Goal: Task Accomplishment & Management: Manage account settings

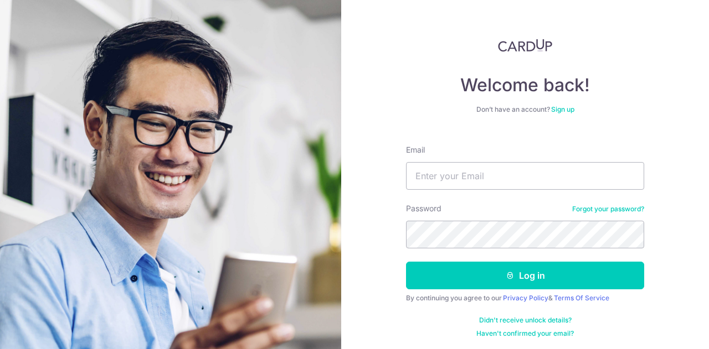
type input "[EMAIL_ADDRESS][DOMAIN_NAME]"
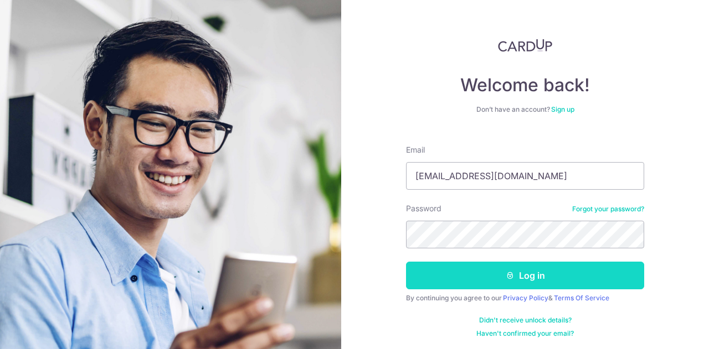
click at [502, 272] on button "Log in" at bounding box center [525, 276] width 238 height 28
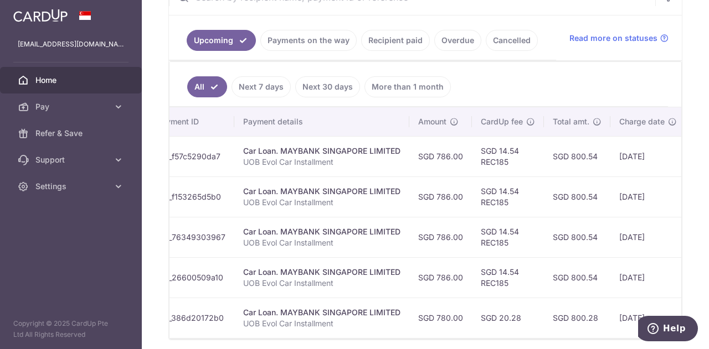
scroll to position [0, 123]
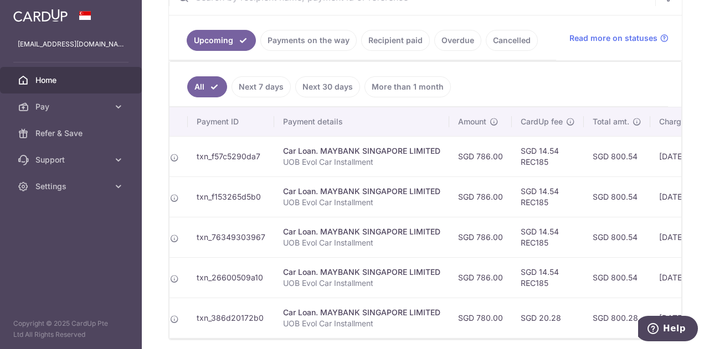
click at [212, 151] on td "txn_f57c5290da7" at bounding box center [231, 156] width 86 height 40
click at [321, 150] on div "Car Loan. MAYBANK SINGAPORE LIMITED" at bounding box center [361, 151] width 157 height 11
click at [327, 146] on div "Car Loan. MAYBANK SINGAPORE LIMITED" at bounding box center [361, 151] width 157 height 11
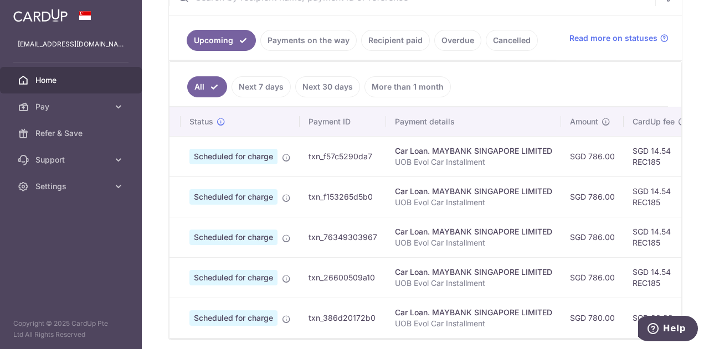
scroll to position [0, 0]
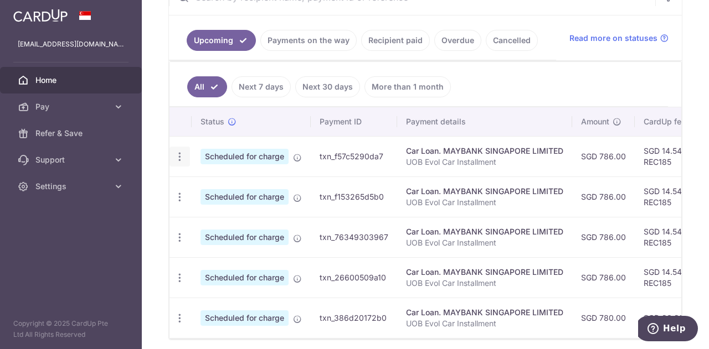
click at [180, 153] on icon "button" at bounding box center [180, 157] width 12 height 12
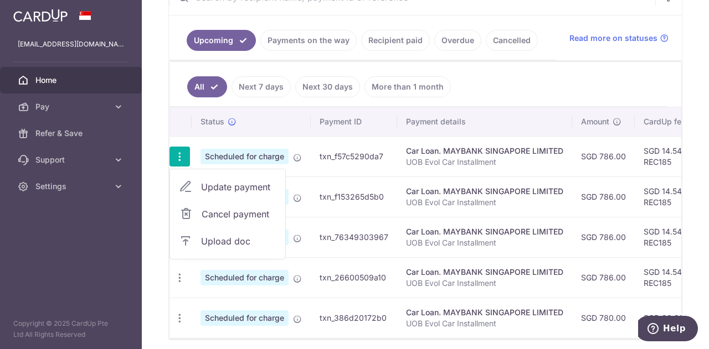
click at [240, 180] on span "Update payment" at bounding box center [238, 186] width 75 height 13
radio input "true"
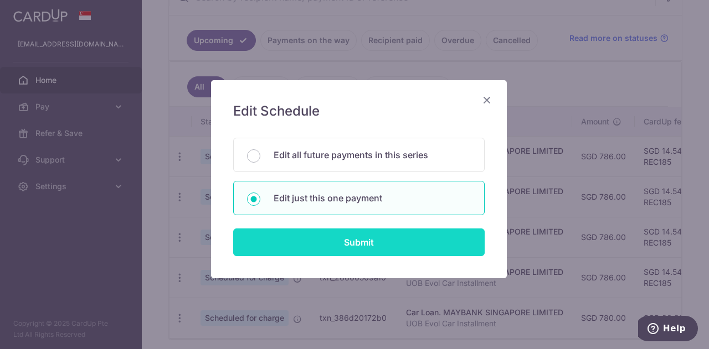
click at [376, 236] on input "Submit" at bounding box center [358, 243] width 251 height 28
radio input "true"
type input "786.00"
type input "[DATE]"
type input "UOB Evol Car Installment"
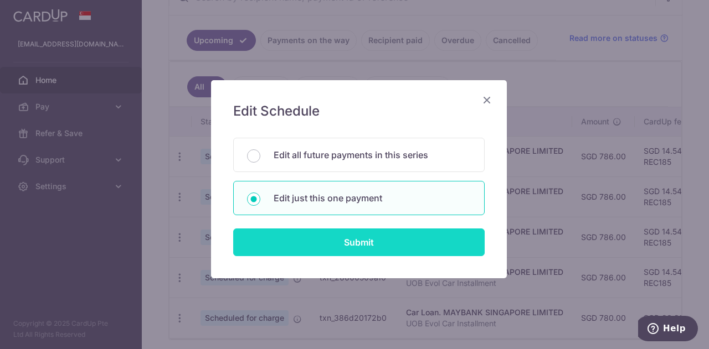
type input "REC185"
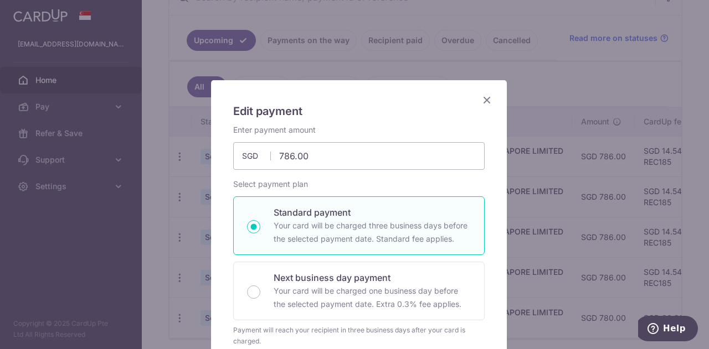
drag, startPoint x: 420, startPoint y: 96, endPoint x: 413, endPoint y: 85, distance: 12.4
drag, startPoint x: 280, startPoint y: 154, endPoint x: 249, endPoint y: 154, distance: 30.5
click at [249, 154] on div "786.00 786.00 SGD" at bounding box center [358, 156] width 251 height 28
type input "486.00"
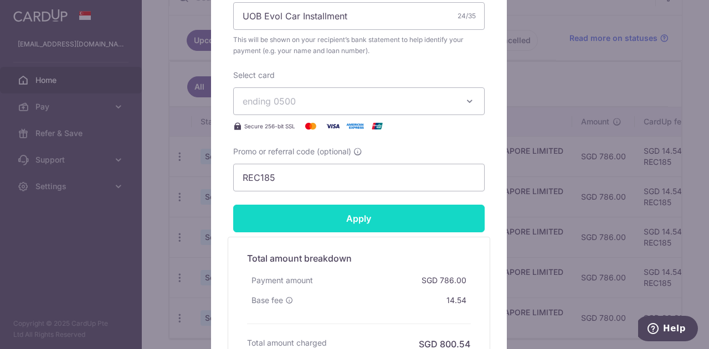
scroll to position [545, 0]
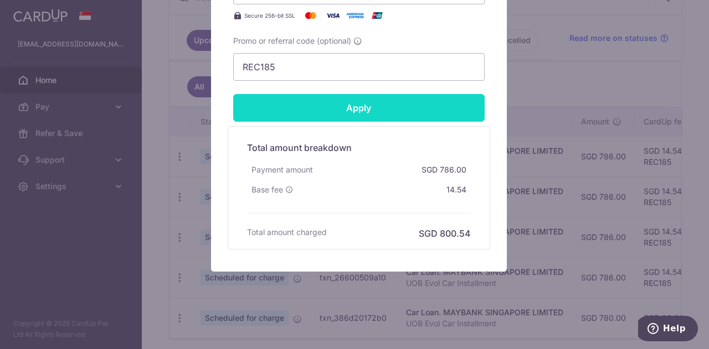
click at [396, 105] on input "Apply" at bounding box center [358, 108] width 251 height 28
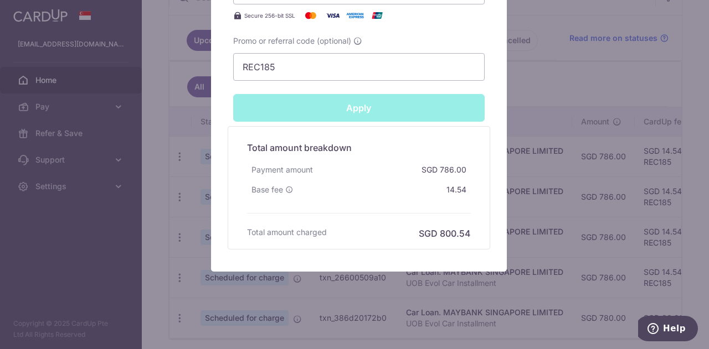
type input "Successfully Applied"
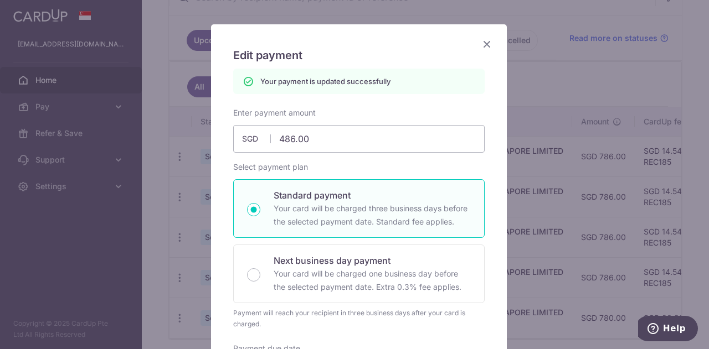
scroll to position [0, 0]
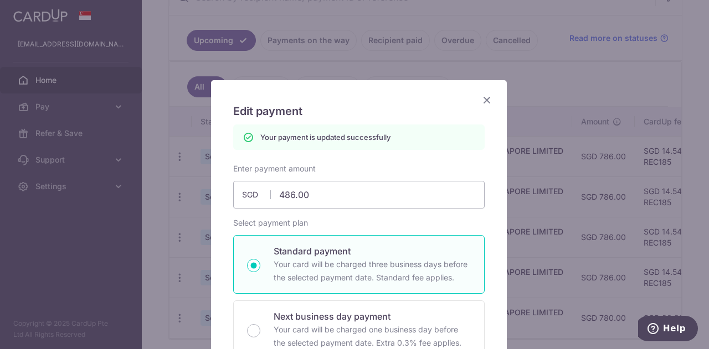
click at [481, 98] on icon "Close" at bounding box center [486, 100] width 13 height 14
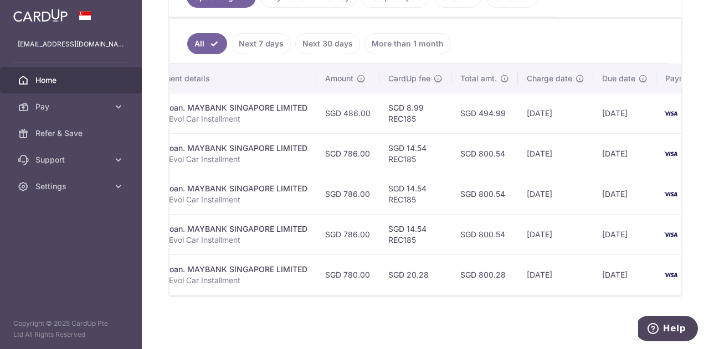
scroll to position [0, 260]
